Goal: Book appointment/travel/reservation

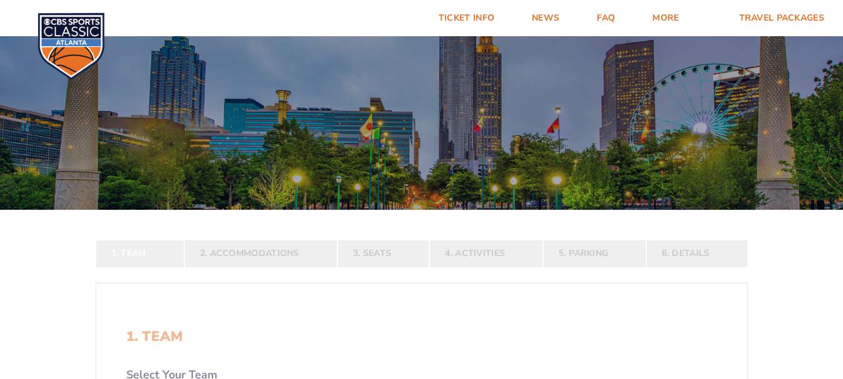
click at [523, 197] on form "[US_STATE] [US_STATE] Travel Package [US_STATE][GEOGRAPHIC_DATA] [US_STATE] Sta…" at bounding box center [421, 340] width 843 height 680
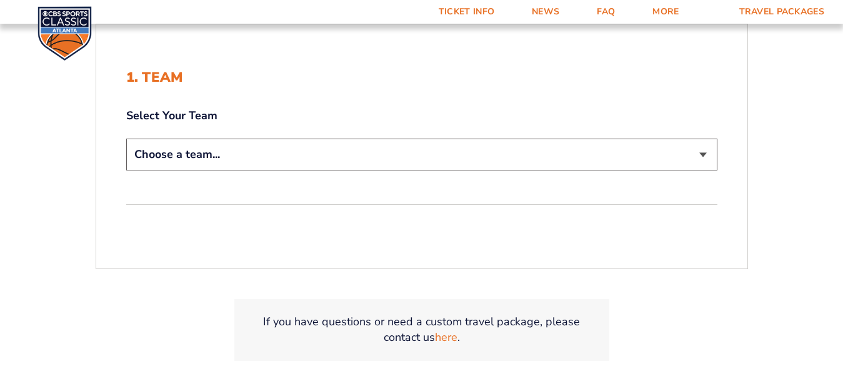
scroll to position [262, 0]
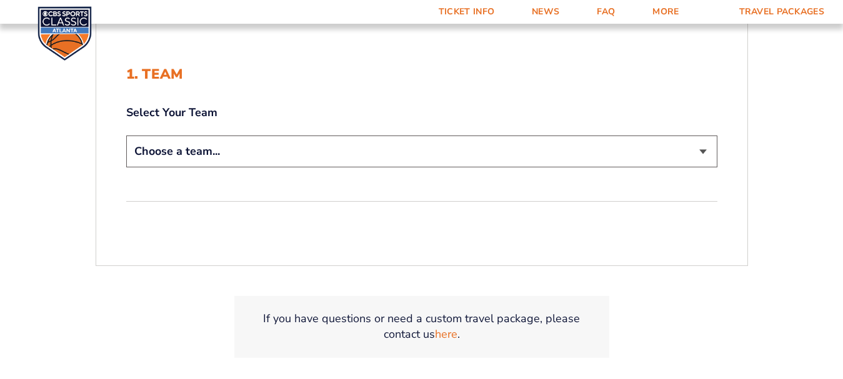
click at [428, 143] on select "Choose a team... [US_STATE] Wildcats [US_STATE] State Buckeyes [US_STATE] Tar H…" at bounding box center [421, 152] width 591 height 32
select select "12956"
click at [126, 136] on select "Choose a team... [US_STATE] Wildcats [US_STATE] State Buckeyes [US_STATE] Tar H…" at bounding box center [421, 152] width 591 height 32
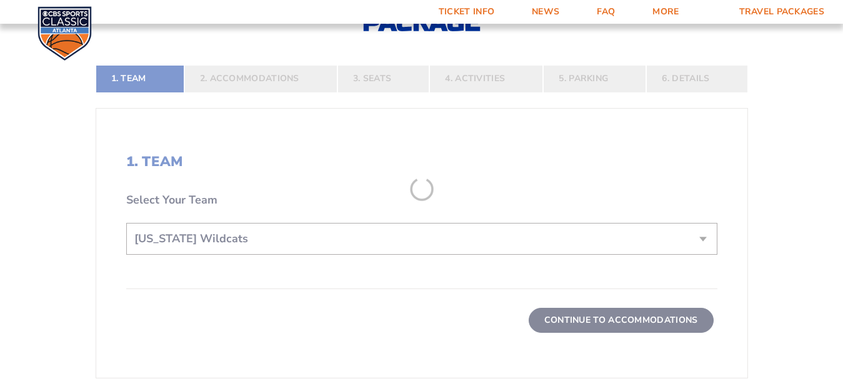
scroll to position [350, 0]
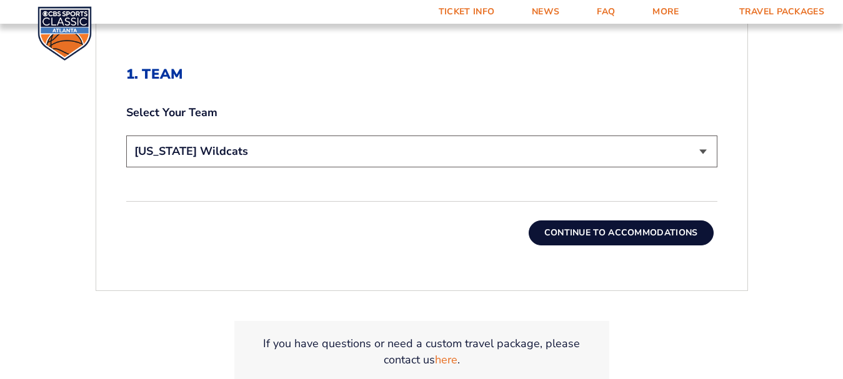
click at [568, 239] on button "Continue To Accommodations" at bounding box center [620, 232] width 185 height 25
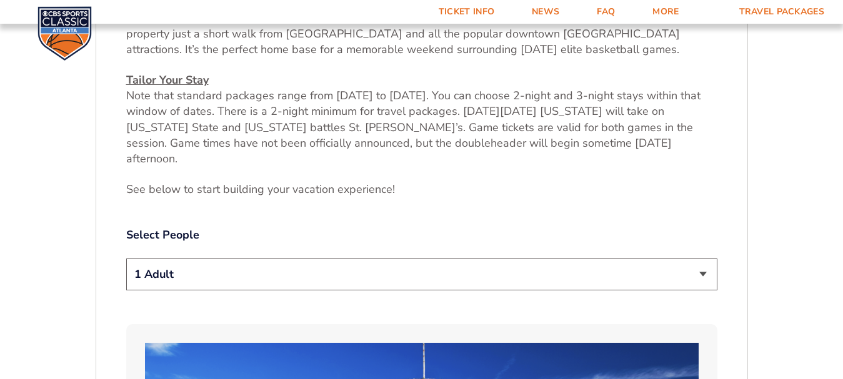
scroll to position [512, 0]
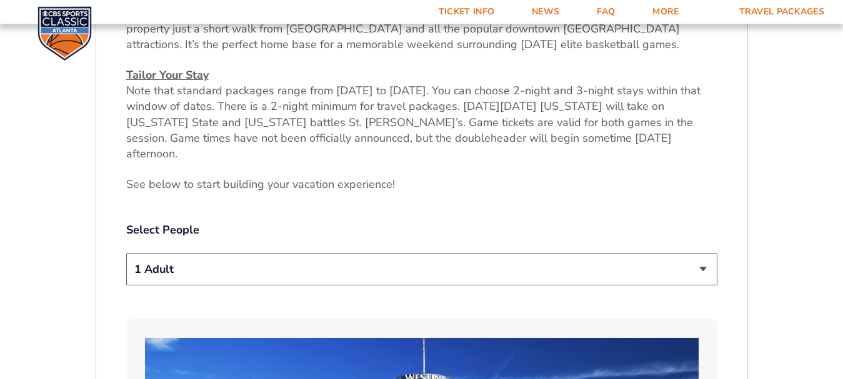
click at [698, 254] on select "1 Adult 2 Adults 3 Adults 4 Adults 2 Adults + 1 Child 2 Adults + 2 Children 2 A…" at bounding box center [421, 270] width 591 height 32
select select "2 Adults"
click at [126, 254] on select "1 Adult 2 Adults 3 Adults 4 Adults 2 Adults + 1 Child 2 Adults + 2 Children 2 A…" at bounding box center [421, 270] width 591 height 32
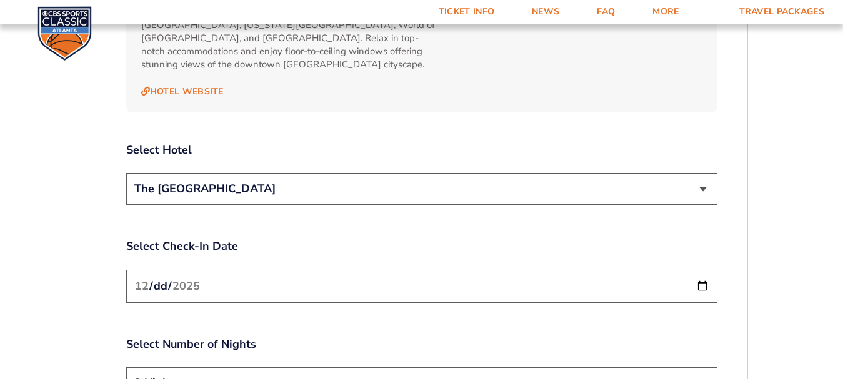
scroll to position [1383, 0]
click at [430, 172] on select "The [GEOGRAPHIC_DATA]" at bounding box center [421, 188] width 591 height 32
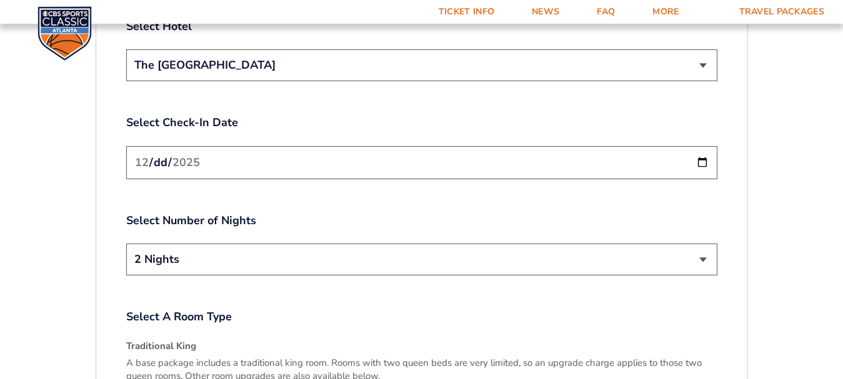
scroll to position [1508, 0]
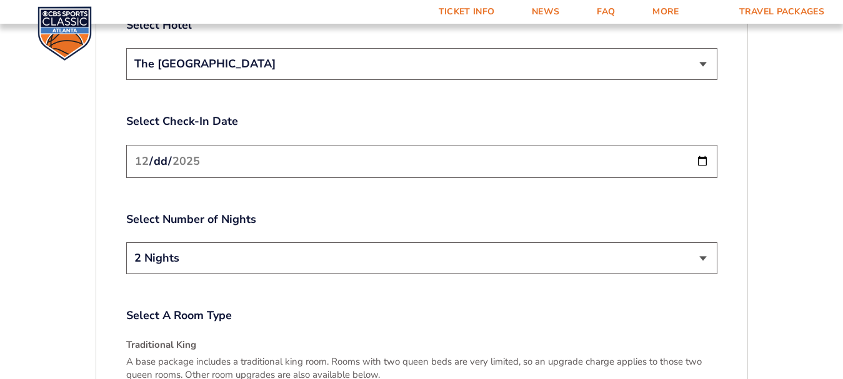
click at [414, 145] on input "[DATE]" at bounding box center [421, 161] width 591 height 33
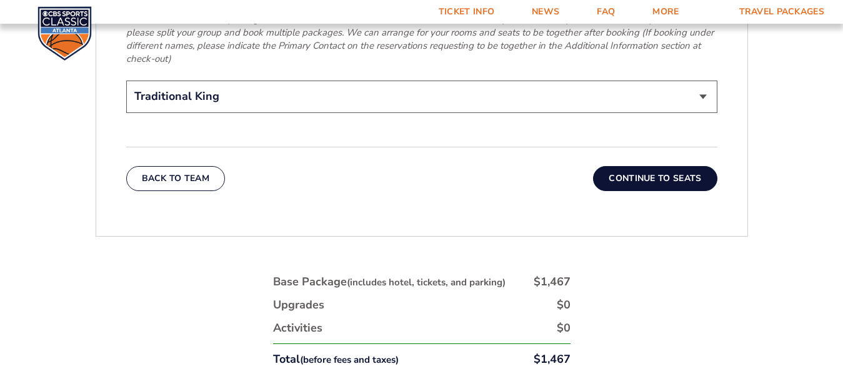
scroll to position [2065, 0]
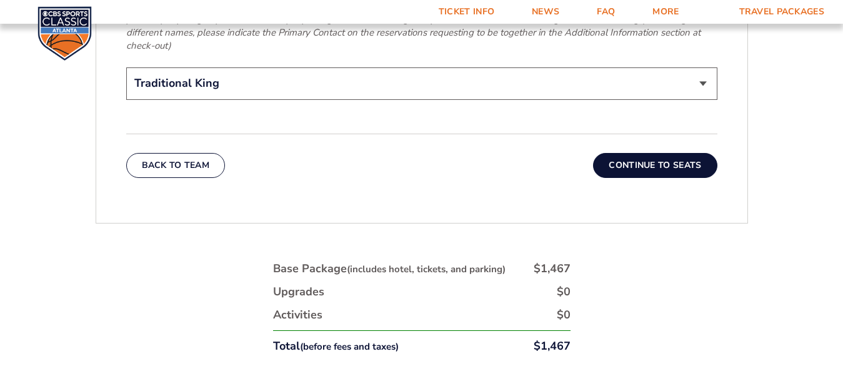
click at [663, 153] on button "Continue To Seats" at bounding box center [655, 165] width 124 height 25
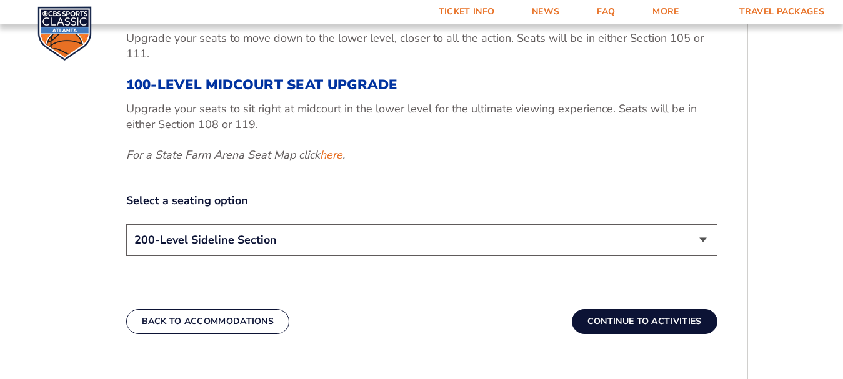
scroll to position [518, 0]
click at [696, 239] on select "200-Level Sideline Section 100-Level Corner Seat Upgrade (+$120 per person) 100…" at bounding box center [421, 241] width 591 height 32
click at [698, 240] on select "200-Level Sideline Section 100-Level Corner Seat Upgrade (+$120 per person) 100…" at bounding box center [421, 241] width 591 height 32
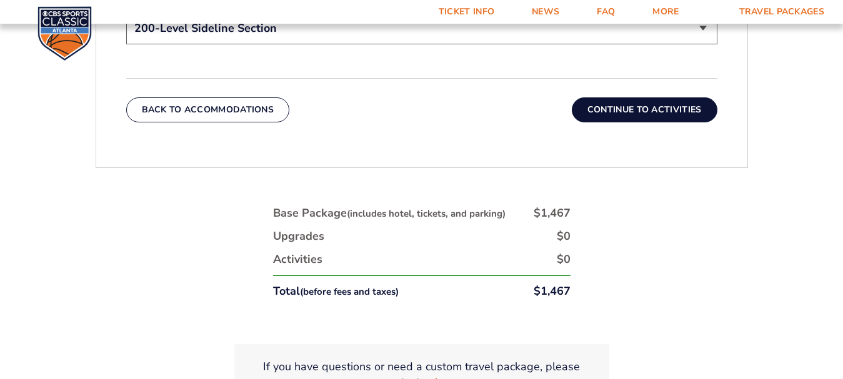
scroll to position [734, 0]
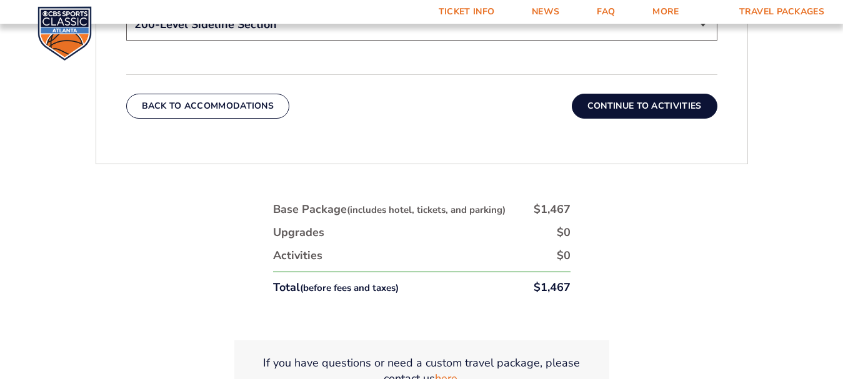
click at [646, 96] on button "Continue To Activities" at bounding box center [644, 106] width 146 height 25
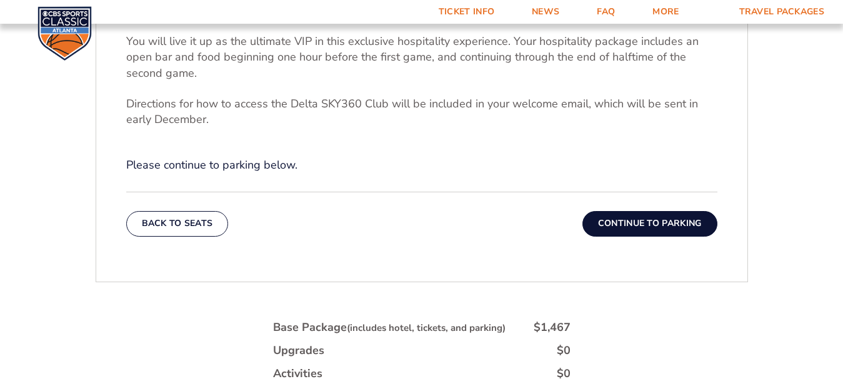
scroll to position [468, 0]
click at [645, 222] on button "Continue To Parking" at bounding box center [649, 222] width 135 height 25
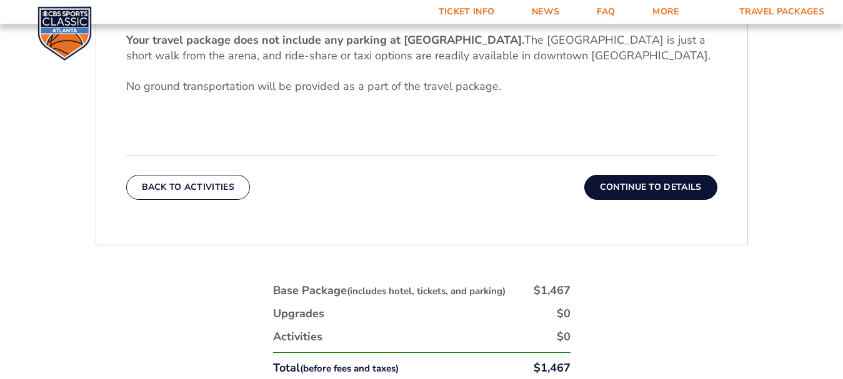
scroll to position [425, 0]
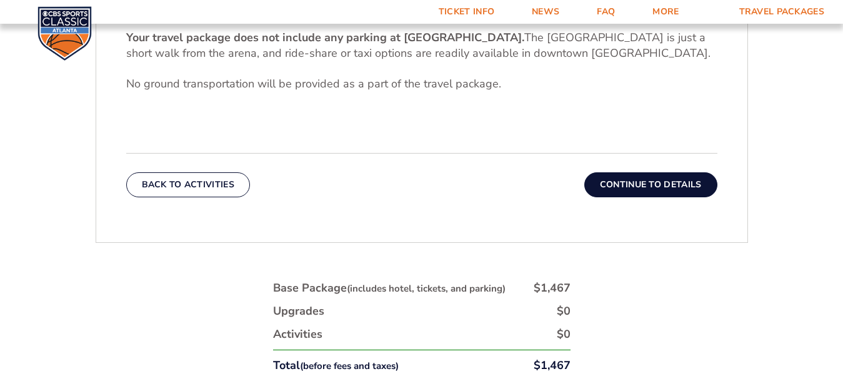
click at [665, 178] on button "Continue To Details" at bounding box center [650, 184] width 133 height 25
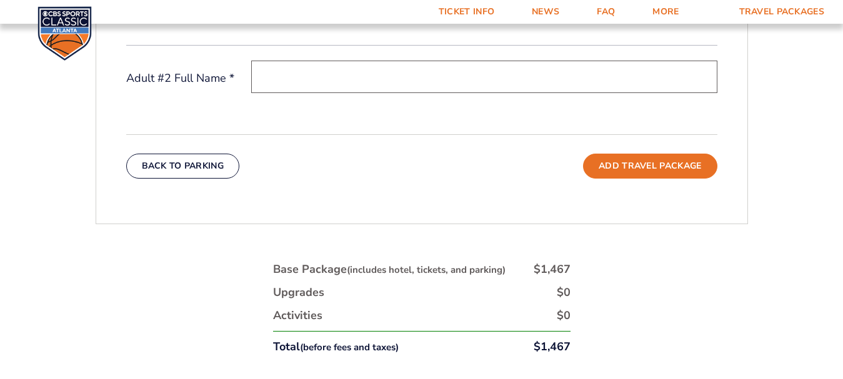
scroll to position [529, 0]
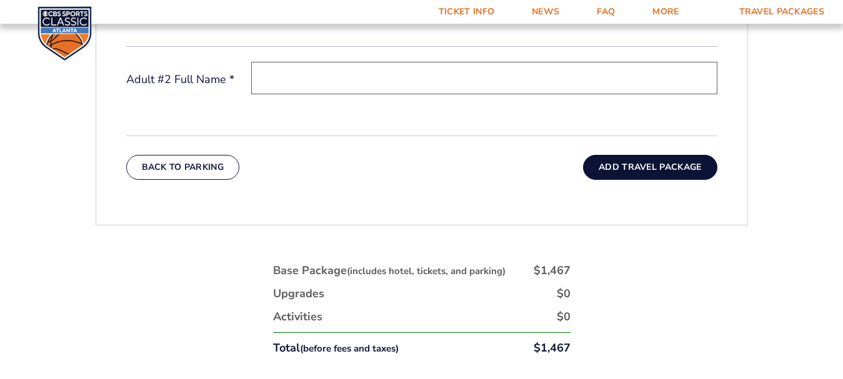
click at [662, 167] on button "Add Travel Package" at bounding box center [650, 167] width 134 height 25
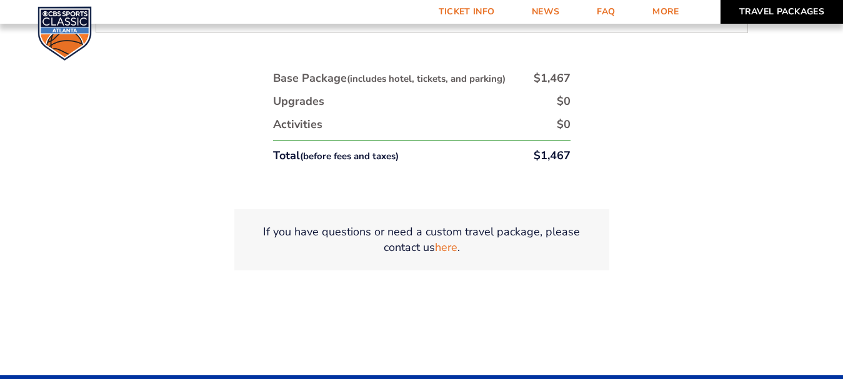
scroll to position [722, 0]
